Goal: Navigation & Orientation: Find specific page/section

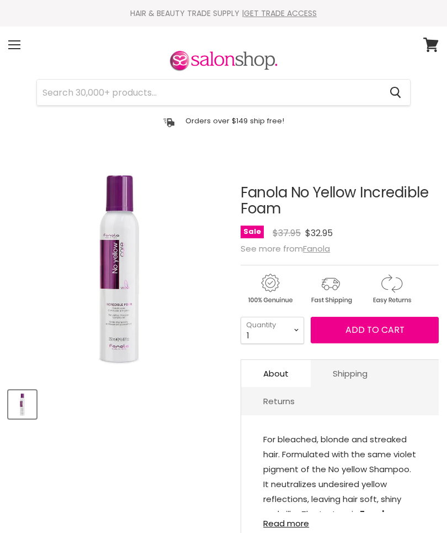
click at [18, 43] on div "Menu" at bounding box center [14, 44] width 23 height 25
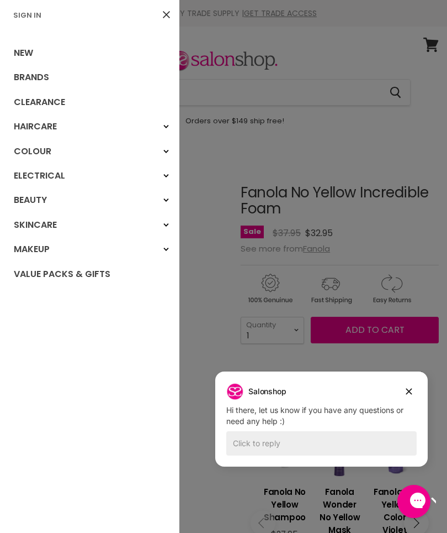
click at [415, 387] on button "Dismiss campaign" at bounding box center [409, 390] width 15 height 15
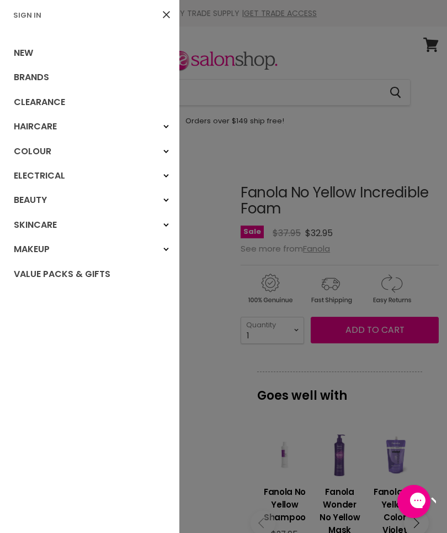
click at [39, 75] on link "Brands" at bounding box center [90, 77] width 180 height 24
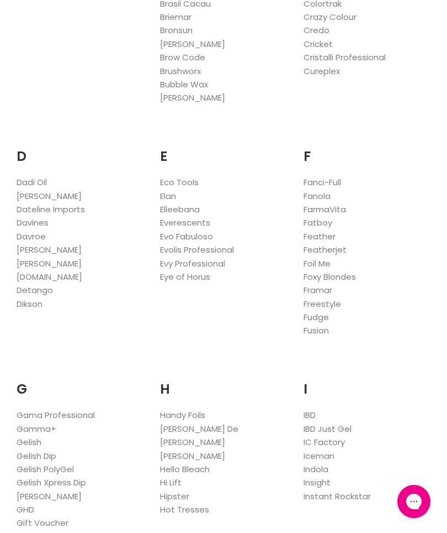
scroll to position [547, 0]
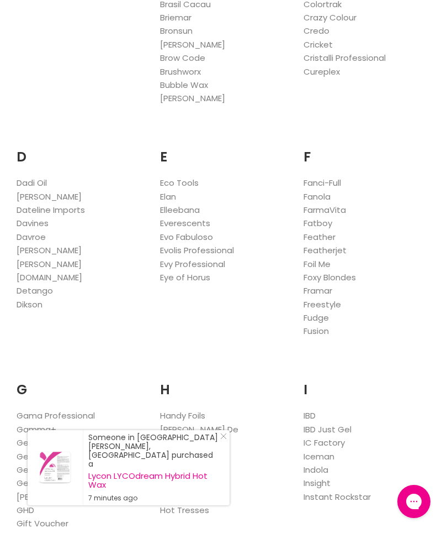
click at [323, 192] on link "Fanola" at bounding box center [317, 197] width 27 height 12
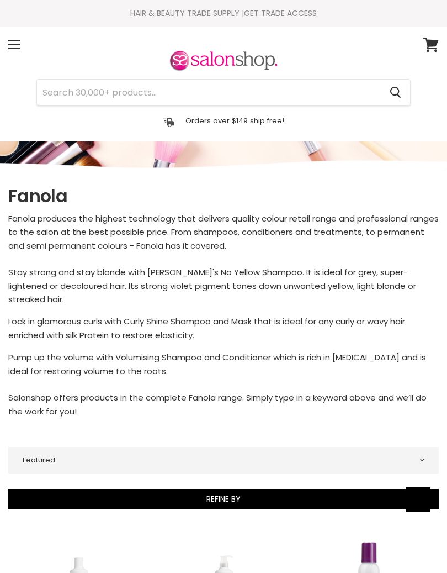
select select "manual"
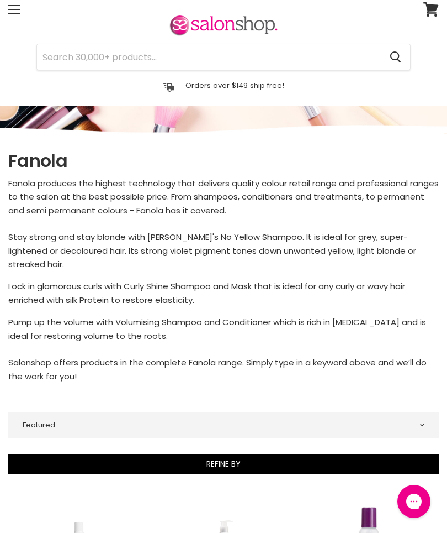
scroll to position [34, 0]
